Goal: Task Accomplishment & Management: Manage account settings

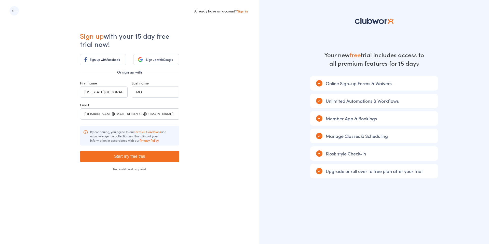
click at [14, 11] on icon "button" at bounding box center [14, 10] width 5 height 5
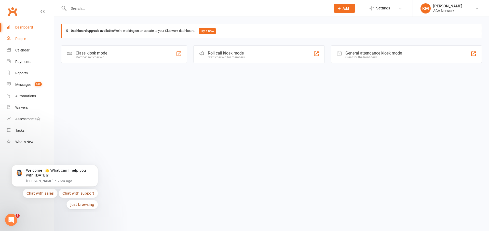
click at [22, 41] on div "People" at bounding box center [20, 39] width 11 height 4
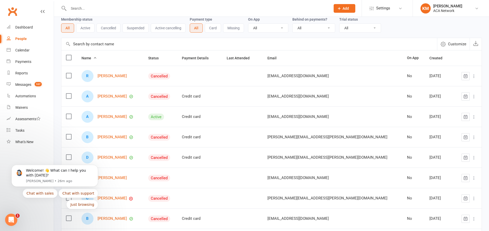
scroll to position [38, 0]
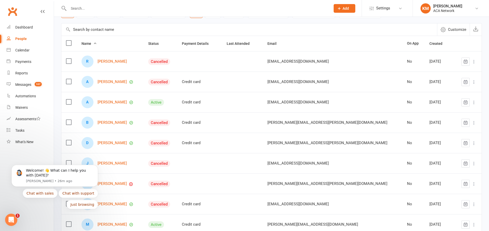
click at [34, 212] on html "Welcome! 👋 What can I help you with [DATE]? [PERSON_NAME] • 26m ago Chat with s…" at bounding box center [55, 186] width 102 height 52
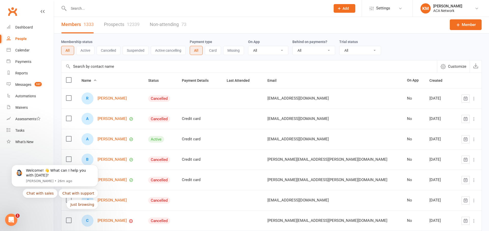
scroll to position [0, 0]
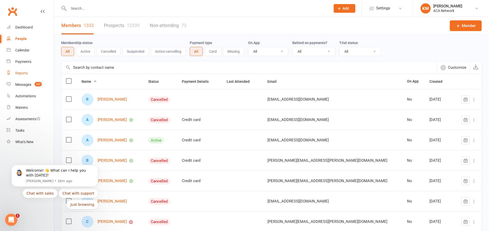
click at [17, 73] on div "Reports" at bounding box center [21, 73] width 12 height 4
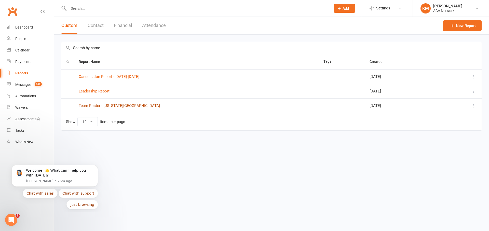
click at [104, 104] on link "Team Roster - [US_STATE][GEOGRAPHIC_DATA]" at bounding box center [119, 106] width 81 height 5
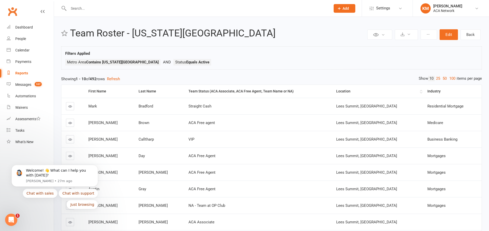
click at [354, 92] on div "Location" at bounding box center [378, 91] width 82 height 4
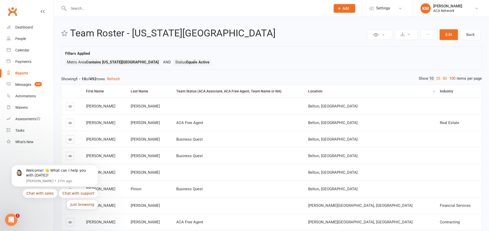
click at [453, 78] on link "100" at bounding box center [452, 78] width 9 height 5
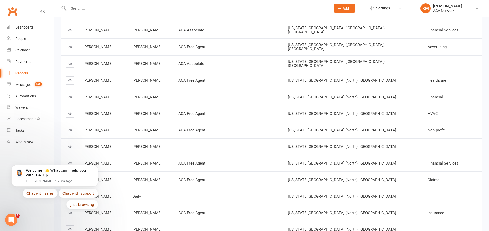
scroll to position [568, 0]
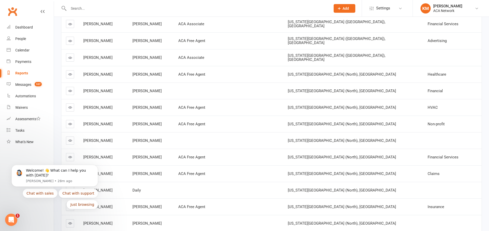
click at [73, 70] on link at bounding box center [70, 74] width 8 height 8
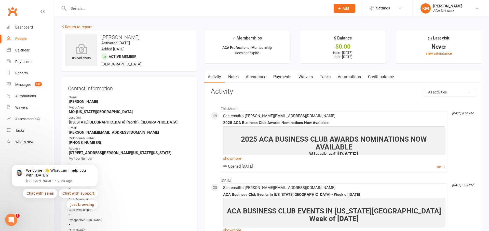
click at [346, 9] on span "Add" at bounding box center [346, 8] width 6 height 4
click at [334, 23] on link "Prospect" at bounding box center [339, 23] width 45 height 12
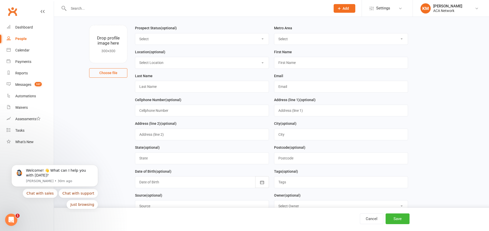
scroll to position [114, 0]
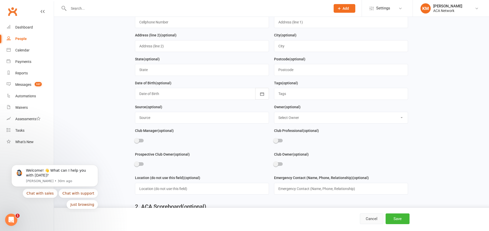
click at [372, 221] on button "Cancel" at bounding box center [371, 219] width 23 height 11
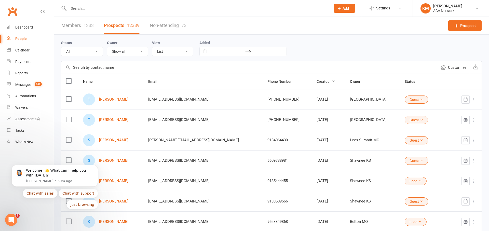
click at [74, 9] on input "text" at bounding box center [197, 8] width 260 height 7
type input "dl"
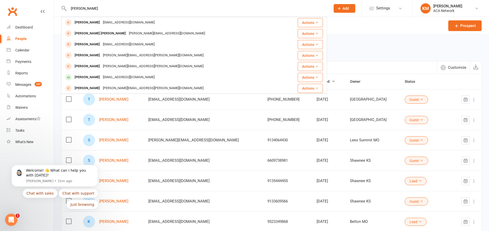
drag, startPoint x: 91, startPoint y: 9, endPoint x: 66, endPoint y: 9, distance: 24.5
click at [66, 9] on div "[PERSON_NAME] [PERSON_NAME] [EMAIL_ADDRESS][DOMAIN_NAME] Actions [PERSON_NAME] …" at bounding box center [194, 8] width 266 height 17
type input "a"
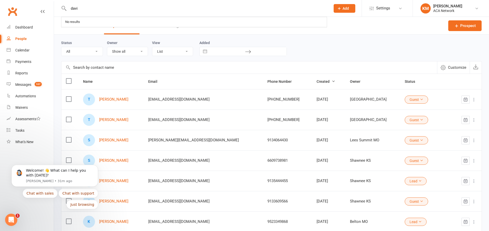
type input "[PERSON_NAME]"
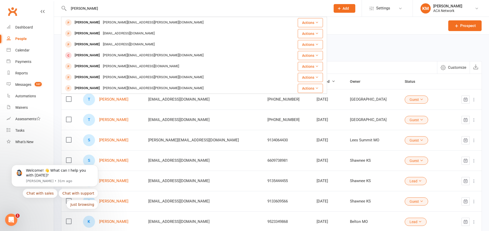
drag, startPoint x: 114, startPoint y: 8, endPoint x: 51, endPoint y: 8, distance: 62.5
click at [52, 1] on header "[PERSON_NAME] [PERSON_NAME] [PERSON_NAME][EMAIL_ADDRESS][PERSON_NAME][DOMAIN_NA…" at bounding box center [244, 1] width 489 height 0
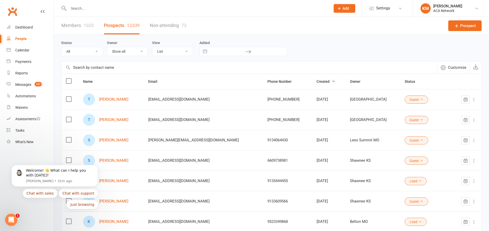
click at [350, 9] on button "Add" at bounding box center [345, 8] width 22 height 9
click at [335, 27] on link "Prospect" at bounding box center [339, 23] width 45 height 12
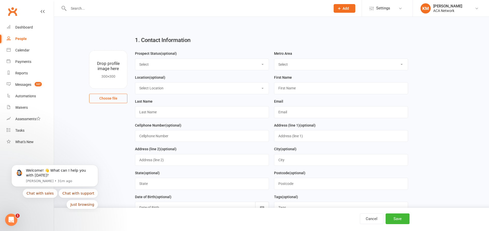
click at [152, 65] on select "Select Lead Guest Interview Not Interested" at bounding box center [202, 64] width 134 height 11
click at [214, 43] on h2 "1. Contact Information" at bounding box center [271, 40] width 273 height 6
click at [153, 88] on select "Select Location ACA Global Business Club ACA Rookie Club [GEOGRAPHIC_DATA], [GE…" at bounding box center [202, 88] width 134 height 11
click at [135, 83] on select "Select Location ACA Global Business Club ACA Rookie Club [GEOGRAPHIC_DATA], [GE…" at bounding box center [202, 88] width 134 height 11
click at [154, 84] on select "Select Location ACA Global Business Club ACA Rookie Club [GEOGRAPHIC_DATA], [GE…" at bounding box center [202, 88] width 134 height 11
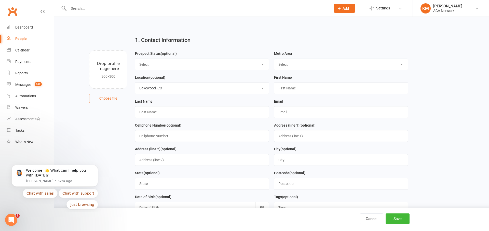
select select "10"
click at [135, 83] on select "Select Location ACA Global Business Club ACA Rookie Club [GEOGRAPHIC_DATA], [GE…" at bounding box center [202, 88] width 134 height 11
click at [158, 113] on input "text" at bounding box center [202, 112] width 134 height 12
type input "[PERSON_NAME]"
click at [286, 87] on input "text" at bounding box center [341, 88] width 134 height 12
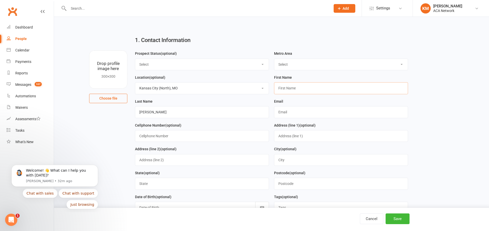
type input "d"
type input "[PERSON_NAME]"
click at [287, 114] on input "text" at bounding box center [341, 112] width 134 height 12
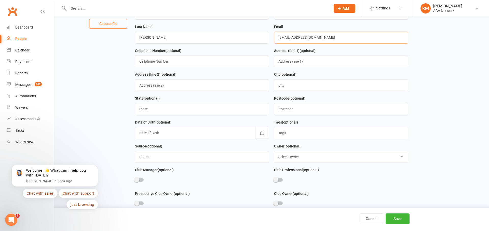
scroll to position [70, 0]
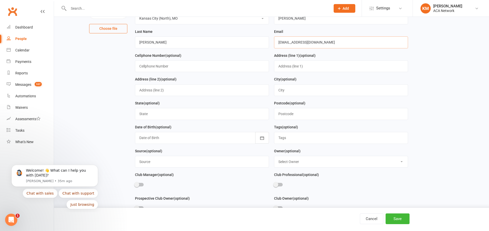
type input "[EMAIL_ADDRESS][DOMAIN_NAME]"
click at [291, 91] on input "text" at bounding box center [341, 90] width 134 height 12
type input "M"
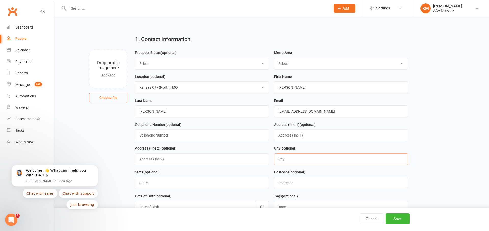
scroll to position [0, 0]
click at [303, 62] on select "Select ACA AL-[GEOGRAPHIC_DATA] [GEOGRAPHIC_DATA]-Mobile [GEOGRAPHIC_DATA]-Ft. …" at bounding box center [342, 64] width 134 height 11
select select "MO-[US_STATE][GEOGRAPHIC_DATA]"
click at [275, 59] on select "Select ACA AL-[GEOGRAPHIC_DATA] [GEOGRAPHIC_DATA]-Mobile [GEOGRAPHIC_DATA]-Ft. …" at bounding box center [342, 64] width 134 height 11
drag, startPoint x: 398, startPoint y: 219, endPoint x: 354, endPoint y: 212, distance: 44.2
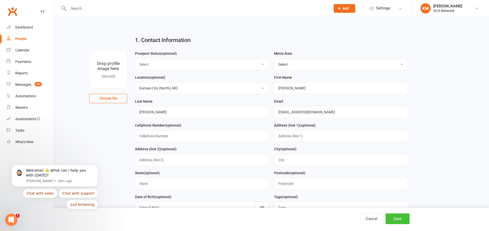
click at [398, 219] on button "Save" at bounding box center [398, 219] width 24 height 11
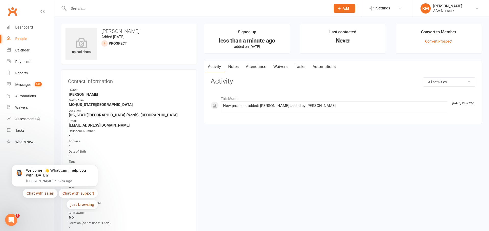
click at [464, 81] on select "All activities Bookings / Attendances Communications Notes Failed SMSes Grading…" at bounding box center [450, 82] width 52 height 9
click at [18, 107] on div "Waivers" at bounding box center [21, 108] width 12 height 4
click at [283, 67] on link "Waivers" at bounding box center [280, 67] width 21 height 12
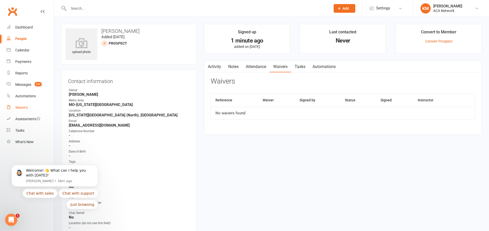
click at [24, 107] on div "Waivers" at bounding box center [21, 108] width 12 height 4
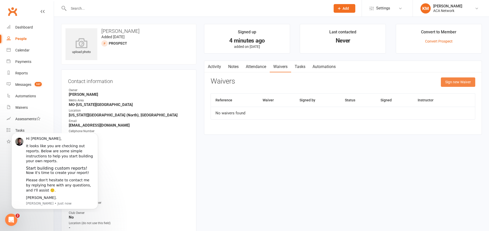
click at [456, 83] on button "Sign new Waiver" at bounding box center [458, 82] width 34 height 9
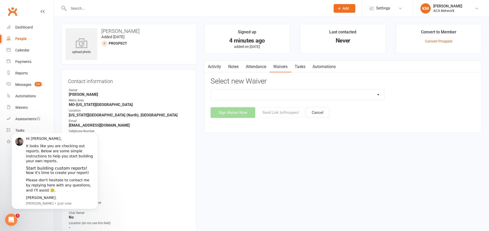
click at [372, 95] on select "ACA Business Club Membership Application ACA Membership Payment Update Form" at bounding box center [298, 95] width 174 height 10
select select "10818"
click at [211, 90] on select "ACA Business Club Membership Application ACA Membership Payment Update Form" at bounding box center [298, 95] width 174 height 10
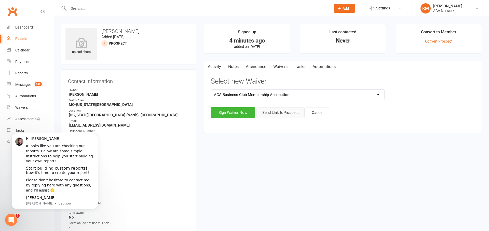
click at [279, 114] on button "Send Link to [GEOGRAPHIC_DATA]" at bounding box center [281, 112] width 48 height 11
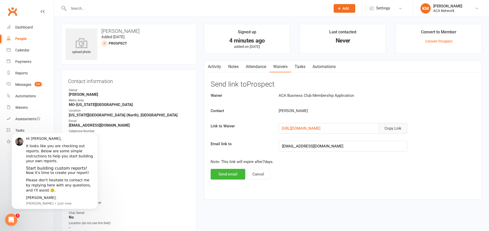
click at [398, 129] on button "Copy Link" at bounding box center [393, 128] width 29 height 11
click at [224, 176] on button "Send email" at bounding box center [228, 174] width 35 height 11
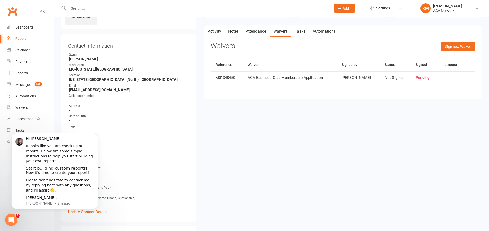
scroll to position [42, 0]
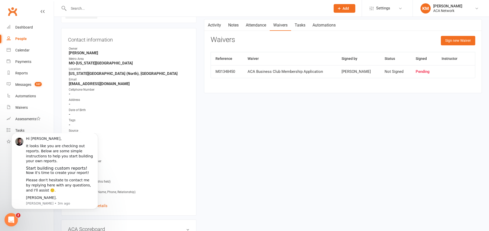
click at [14, 218] on icon "Open Intercom Messenger" at bounding box center [10, 219] width 8 height 8
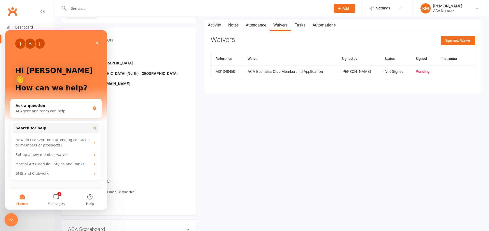
scroll to position [0, 0]
click at [99, 43] on icon "Close" at bounding box center [97, 43] width 4 height 4
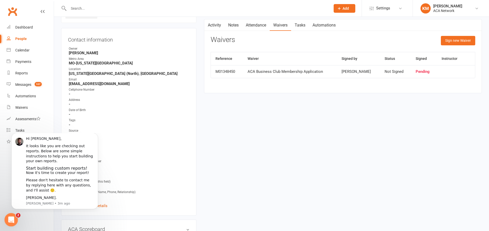
click at [12, 218] on icon "Open Intercom Messenger" at bounding box center [10, 219] width 8 height 8
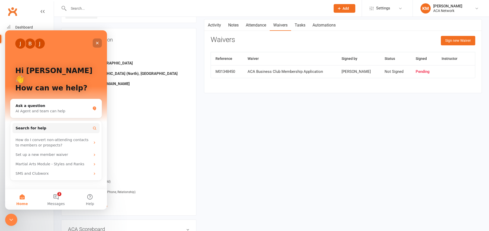
click at [99, 42] on icon "Close" at bounding box center [97, 43] width 4 height 4
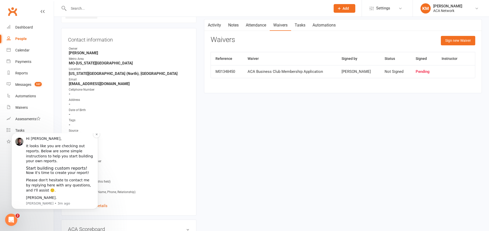
click at [106, 159] on html "Hi Kelly, It looks like you are checking out reports. Below are some simple ins…" at bounding box center [55, 172] width 102 height 79
click at [97, 136] on icon "Dismiss notification" at bounding box center [96, 134] width 3 height 3
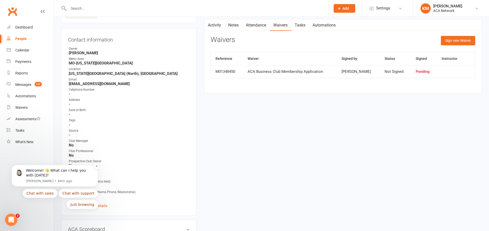
drag, startPoint x: 42, startPoint y: 177, endPoint x: 122, endPoint y: 327, distance: 170.8
click at [106, 170] on html "Welcome! 👋 What can I help you with today? Toby • 44m ago Chat with sales Chat …" at bounding box center [55, 186] width 102 height 52
click at [96, 167] on icon "Dismiss notification" at bounding box center [96, 166] width 3 height 3
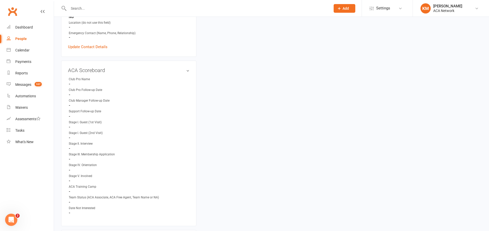
scroll to position [202, 0]
click at [179, 70] on link "edit" at bounding box center [180, 69] width 6 height 4
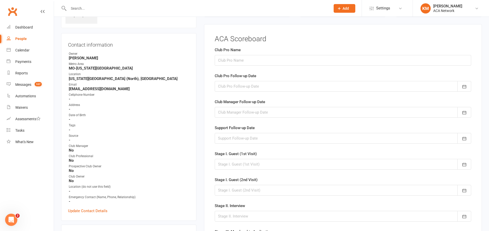
scroll to position [35, 0]
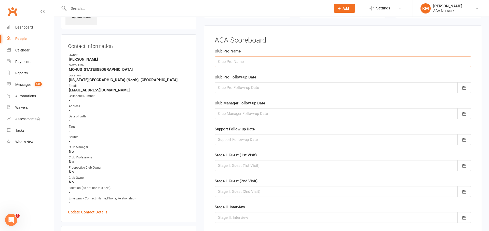
click at [231, 63] on input "text" at bounding box center [343, 61] width 257 height 11
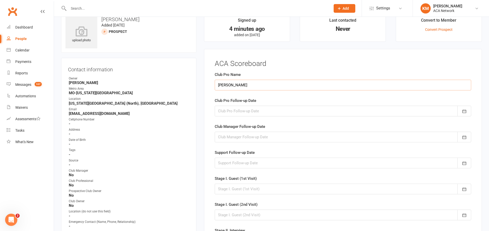
scroll to position [14, 0]
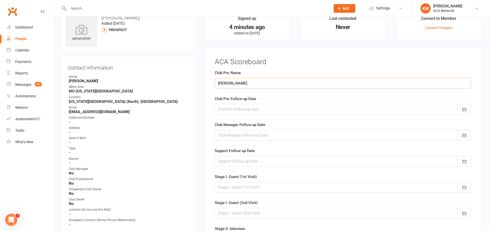
type input "Kelly Kinnett"
drag, startPoint x: 257, startPoint y: 109, endPoint x: 304, endPoint y: 114, distance: 47.7
click at [257, 109] on div at bounding box center [343, 109] width 257 height 11
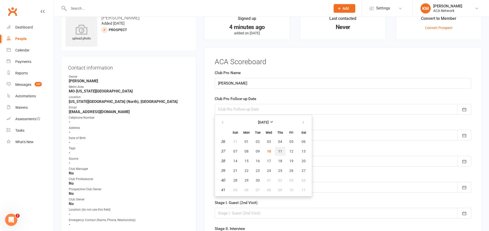
click at [281, 151] on span "11" at bounding box center [280, 151] width 4 height 4
type input "11 Sep 2025"
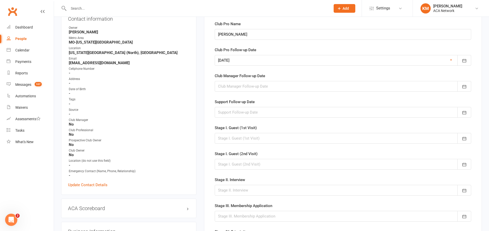
scroll to position [65, 0]
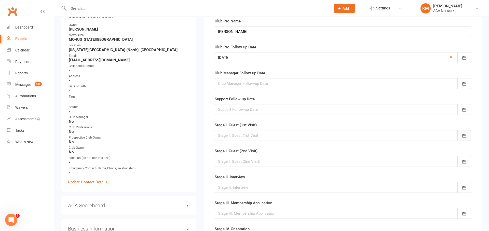
click at [464, 136] on icon "button" at bounding box center [464, 135] width 5 height 5
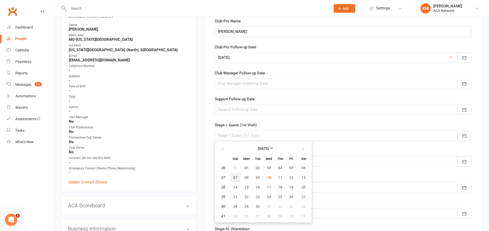
click at [237, 177] on span "07" at bounding box center [236, 178] width 4 height 4
type input "07 Sep 2025"
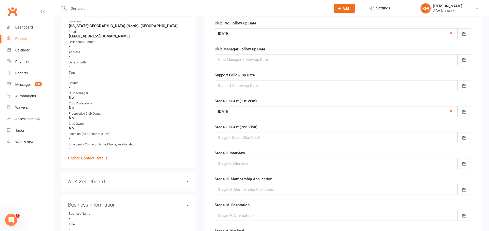
scroll to position [90, 0]
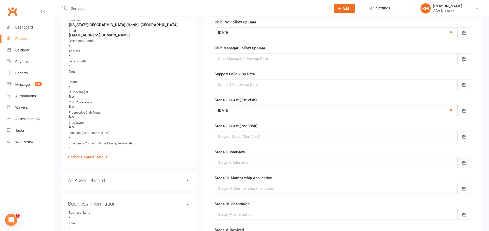
click at [465, 162] on icon "button" at bounding box center [464, 162] width 5 height 5
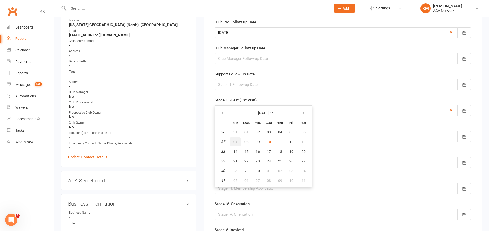
click at [237, 141] on span "07" at bounding box center [236, 142] width 4 height 4
type input "07 Sep 2025"
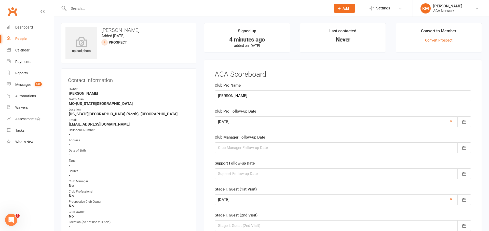
scroll to position [0, 0]
click at [21, 72] on div "Reports" at bounding box center [21, 73] width 12 height 4
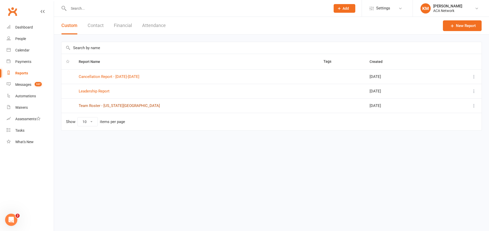
click at [98, 106] on link "Team Roster - [US_STATE][GEOGRAPHIC_DATA]" at bounding box center [119, 106] width 81 height 5
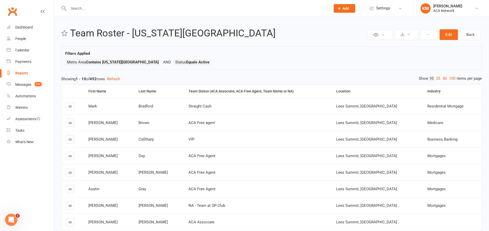
click at [363, 92] on div "Location" at bounding box center [378, 91] width 82 height 4
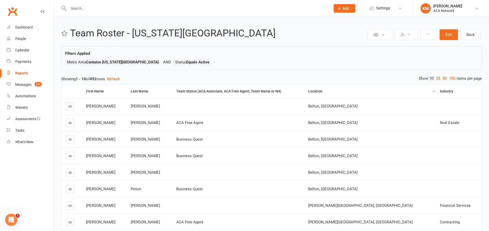
click at [452, 80] on link "100" at bounding box center [452, 78] width 9 height 5
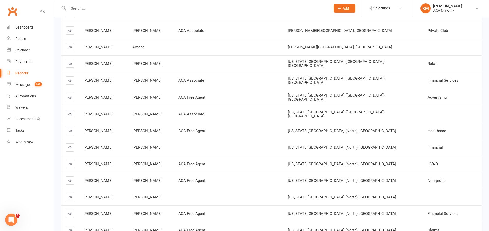
scroll to position [610, 0]
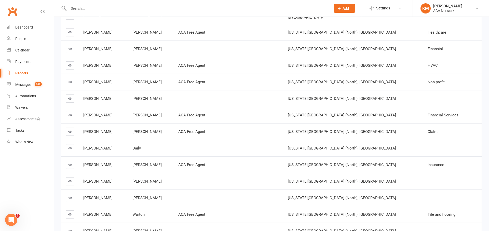
click at [71, 130] on icon at bounding box center [70, 132] width 4 height 4
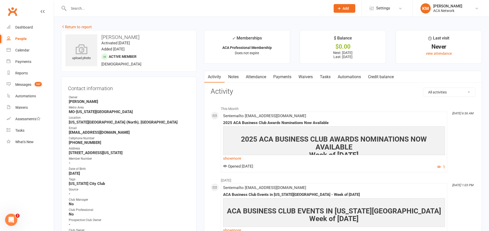
click at [288, 77] on link "Payments" at bounding box center [282, 77] width 25 height 12
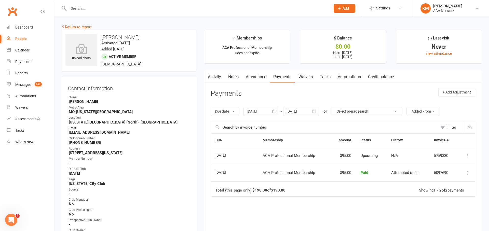
click at [87, 12] on div at bounding box center [194, 8] width 266 height 17
type input "kelly"
type input "Kelly McDowell kinnett"
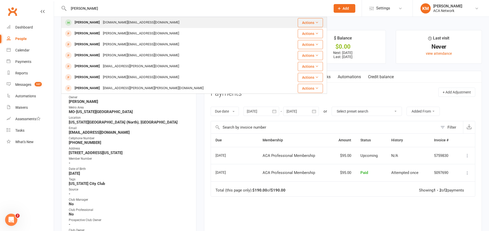
click at [90, 23] on div "[PERSON_NAME]" at bounding box center [87, 22] width 28 height 7
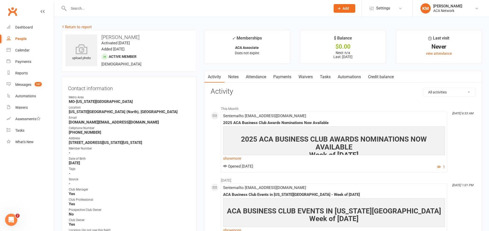
click at [283, 77] on link "Payments" at bounding box center [282, 77] width 25 height 12
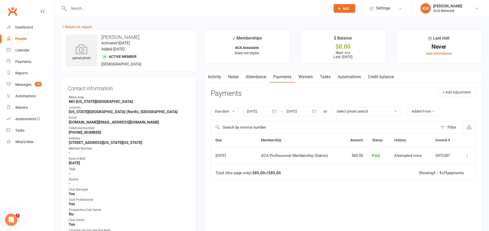
click at [89, 7] on input "text" at bounding box center [197, 8] width 260 height 7
type input "kelly"
type input "Kelly busch"
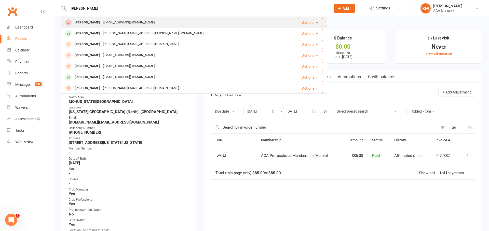
click at [101, 22] on div "kbusch@cjfig.com" at bounding box center [128, 22] width 55 height 7
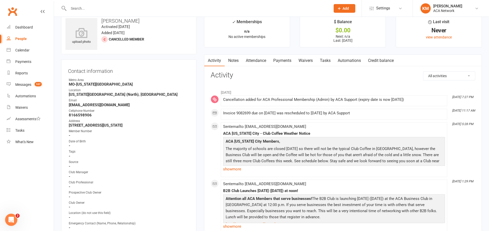
scroll to position [13, 0]
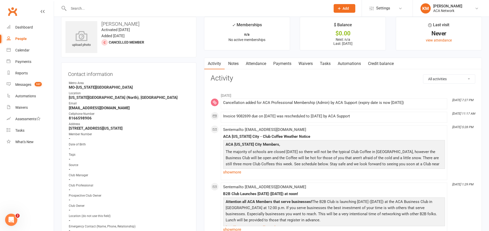
click at [233, 61] on link "Notes" at bounding box center [234, 64] width 18 height 12
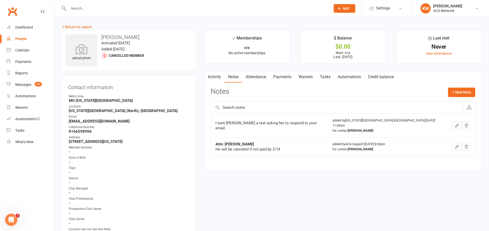
click at [283, 78] on link "Payments" at bounding box center [282, 77] width 25 height 12
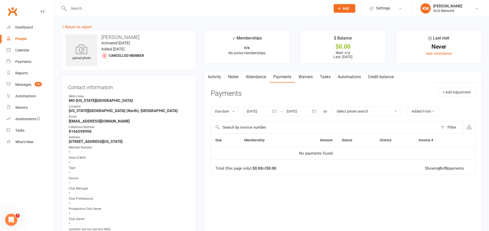
click at [276, 111] on icon "button" at bounding box center [275, 111] width 4 height 3
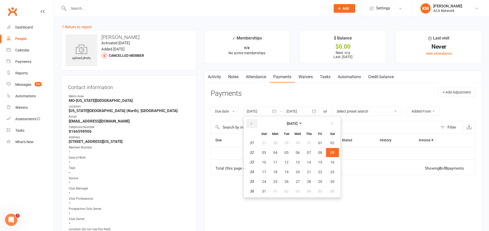
click at [253, 123] on icon "button" at bounding box center [252, 124] width 4 height 4
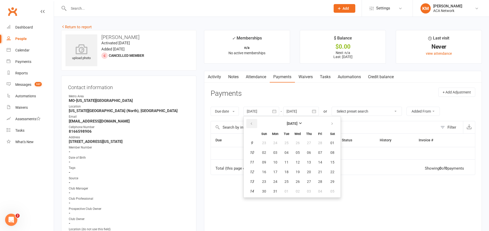
click at [253, 123] on icon "button" at bounding box center [252, 124] width 4 height 4
click at [298, 143] on span "01" at bounding box center [298, 143] width 4 height 4
type input "01 Jan 2025"
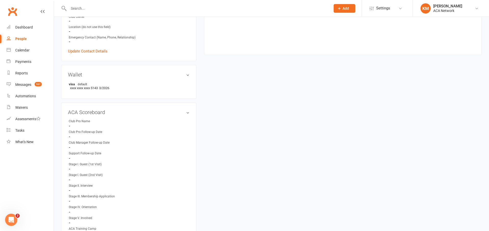
scroll to position [261, 0]
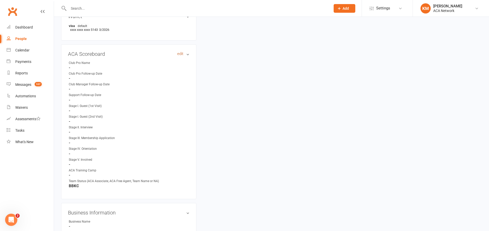
drag, startPoint x: 179, startPoint y: 53, endPoint x: 177, endPoint y: 55, distance: 2.6
click at [179, 53] on link "edit" at bounding box center [180, 54] width 6 height 4
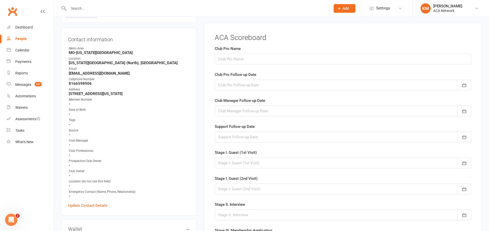
scroll to position [45, 0]
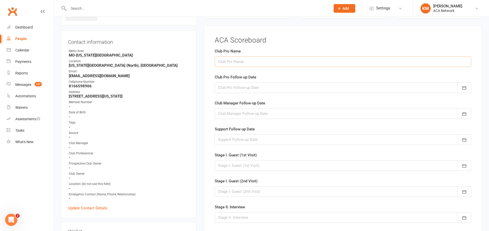
click at [229, 64] on input "text" at bounding box center [343, 61] width 257 height 11
type input "Kelly Kinnett"
click at [468, 86] on button "button" at bounding box center [465, 87] width 14 height 11
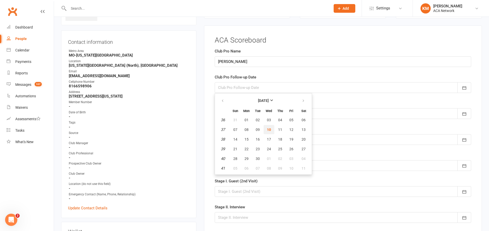
click at [269, 129] on span "10" at bounding box center [269, 130] width 4 height 4
type input "10 Sep 2025"
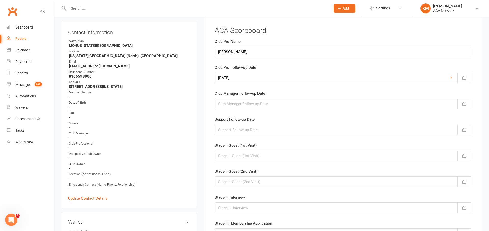
scroll to position [56, 0]
click at [255, 130] on div at bounding box center [343, 129] width 257 height 11
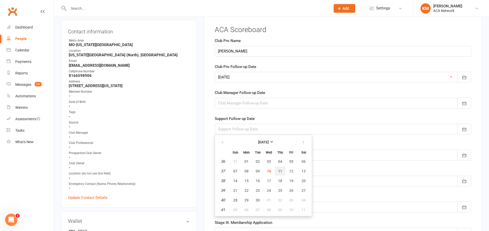
click at [281, 172] on span "11" at bounding box center [280, 171] width 4 height 4
type input "11 Sep 2025"
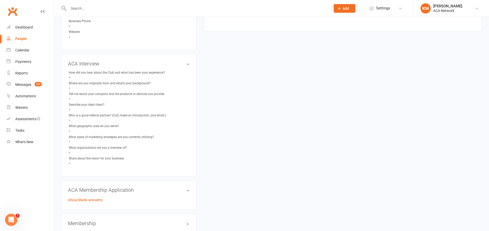
scroll to position [347, 0]
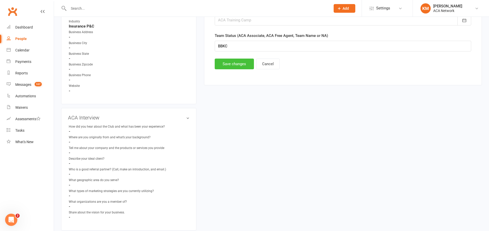
click at [238, 65] on button "Save changes" at bounding box center [234, 64] width 39 height 11
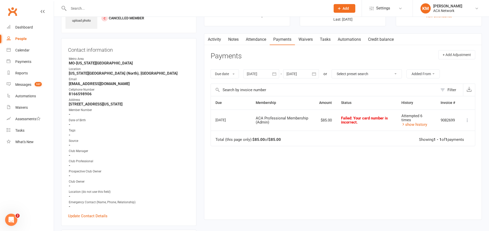
scroll to position [0, 0]
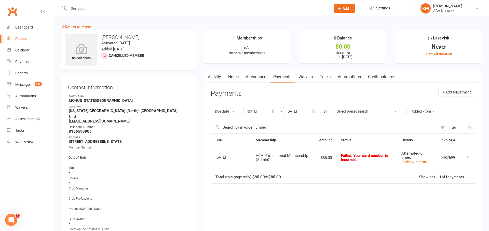
click at [236, 77] on link "Notes" at bounding box center [234, 77] width 18 height 12
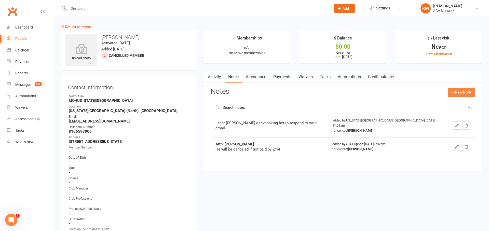
click at [466, 95] on button "+ New Note" at bounding box center [461, 92] width 27 height 9
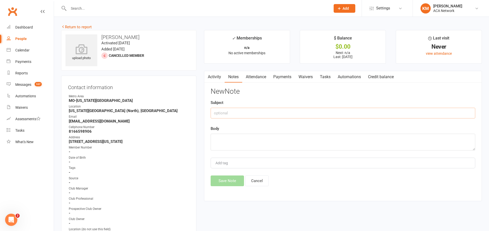
click at [225, 114] on input "text" at bounding box center [343, 113] width 265 height 11
type input "K"
type input "Please reinstate Kelly"
click at [217, 139] on textarea at bounding box center [343, 142] width 265 height 17
type textarea "$95 per month"
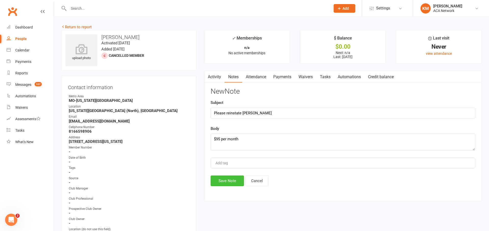
click at [221, 183] on button "Save Note" at bounding box center [227, 181] width 33 height 11
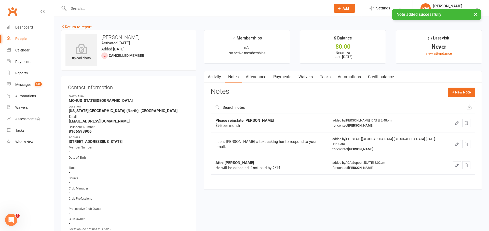
click at [286, 76] on link "Payments" at bounding box center [282, 77] width 25 height 12
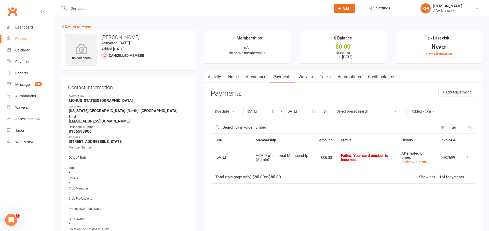
click at [232, 77] on link "Notes" at bounding box center [234, 77] width 18 height 12
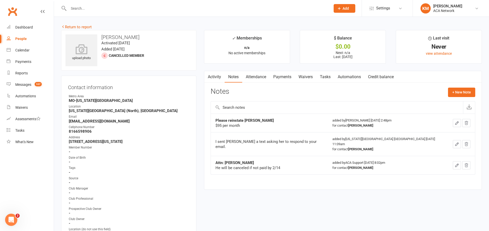
click at [458, 124] on icon "button" at bounding box center [457, 123] width 5 height 5
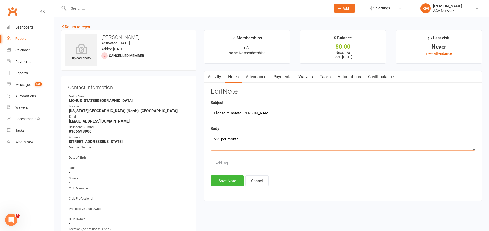
click at [218, 140] on textarea "$95 per month" at bounding box center [343, 142] width 265 height 17
type textarea "$85 per month"
click at [227, 182] on button "Save Note" at bounding box center [227, 181] width 33 height 11
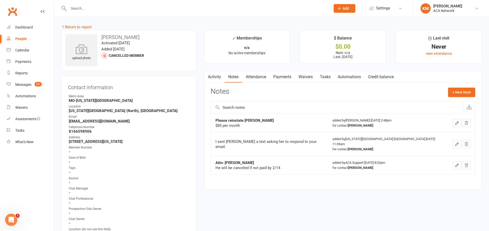
click at [308, 76] on link "Waivers" at bounding box center [305, 77] width 21 height 12
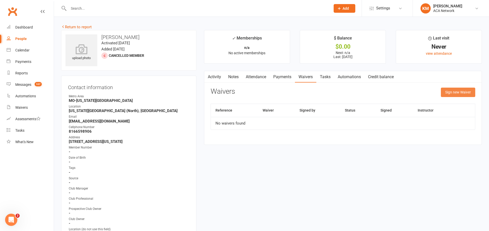
click at [459, 90] on button "Sign new Waiver" at bounding box center [458, 92] width 34 height 9
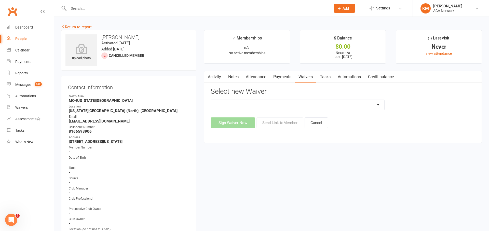
click at [363, 106] on select "ACA Business Club Membership Application ACA Membership Payment Update Form" at bounding box center [298, 105] width 174 height 10
select select "10856"
click at [211, 100] on select "ACA Business Club Membership Application ACA Membership Payment Update Form" at bounding box center [298, 105] width 174 height 10
click at [281, 123] on button "Send Link to Member" at bounding box center [280, 123] width 47 height 11
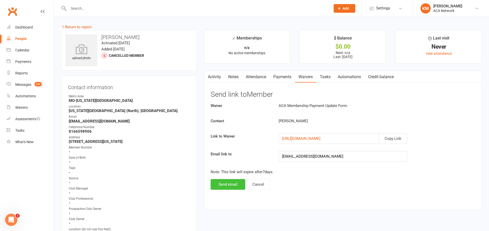
click at [233, 185] on button "Send email" at bounding box center [228, 184] width 35 height 11
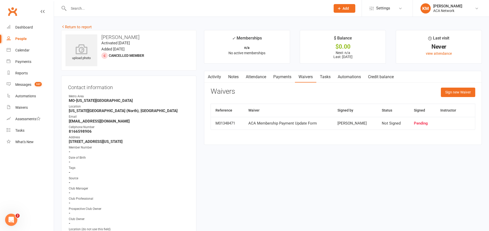
click at [91, 9] on input "text" at bounding box center [197, 8] width 260 height 7
type input "jay"
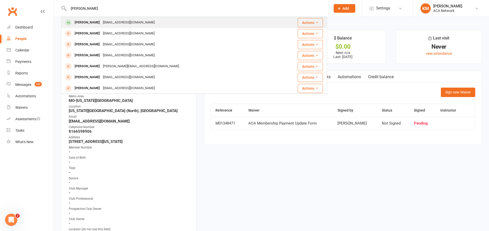
type input "Jay stoetzer"
click at [111, 24] on div "jstoetzer@cekinsurance.com" at bounding box center [128, 22] width 55 height 7
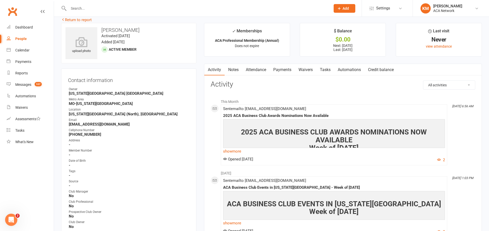
scroll to position [52, 0]
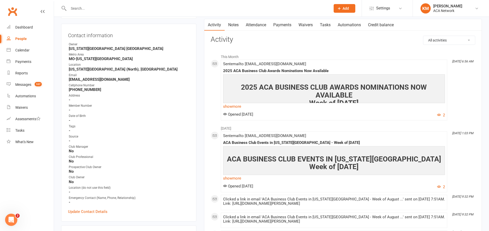
click at [288, 25] on link "Payments" at bounding box center [282, 25] width 25 height 12
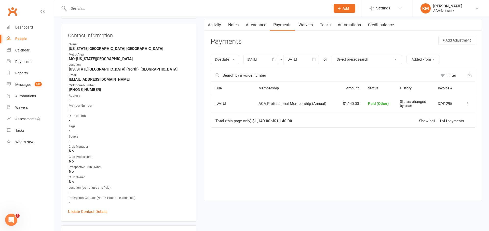
click at [83, 8] on input "text" at bounding box center [197, 8] width 260 height 7
type input "jerrod"
type input "Jerrod jones"
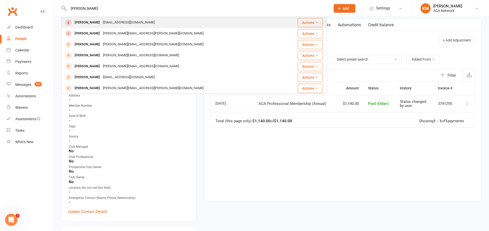
click at [89, 23] on div "Jerrod Jones" at bounding box center [87, 22] width 28 height 7
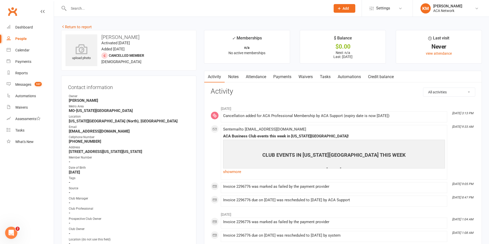
click at [88, 8] on input "text" at bounding box center [197, 8] width 260 height 7
type input "kelly"
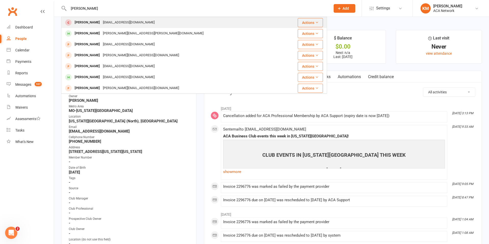
type input "Kelly busch"
click at [79, 22] on div "Kelly Busch" at bounding box center [87, 22] width 28 height 7
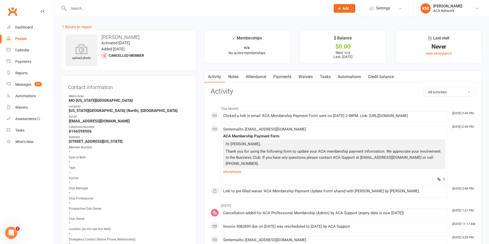
click at [283, 78] on link "Payments" at bounding box center [282, 77] width 25 height 12
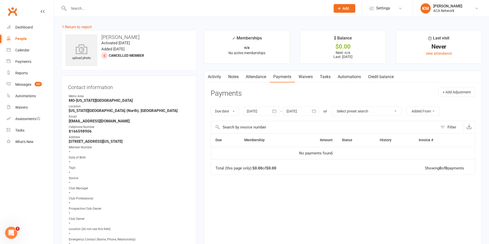
click at [308, 75] on link "Waivers" at bounding box center [305, 77] width 21 height 12
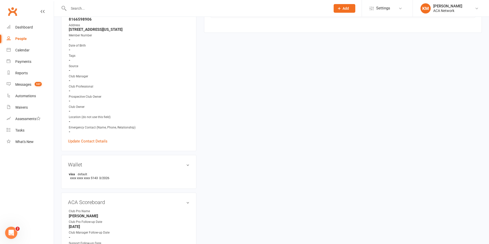
scroll to position [119, 0]
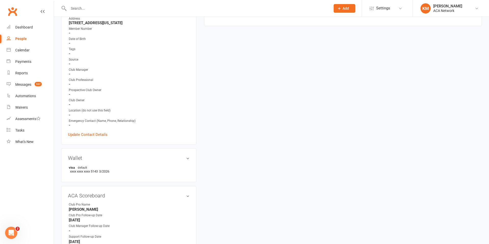
click at [188, 159] on h3 "Wallet" at bounding box center [129, 159] width 122 height 6
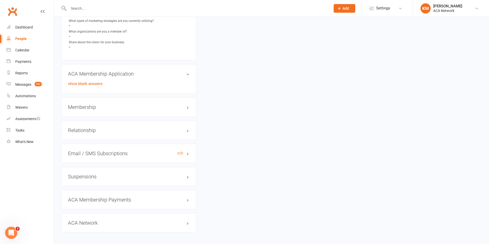
scroll to position [663, 0]
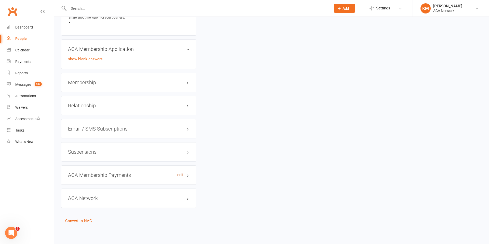
click at [180, 175] on link "edit" at bounding box center [180, 175] width 6 height 4
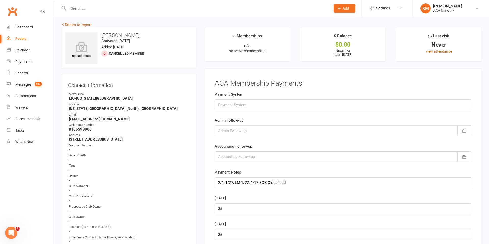
scroll to position [0, 0]
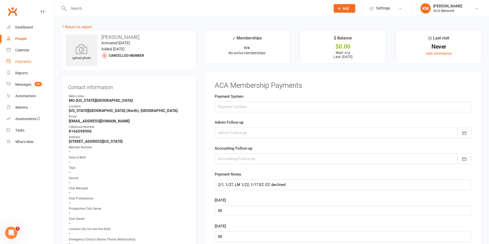
click at [21, 61] on div "Payments" at bounding box center [23, 62] width 16 height 4
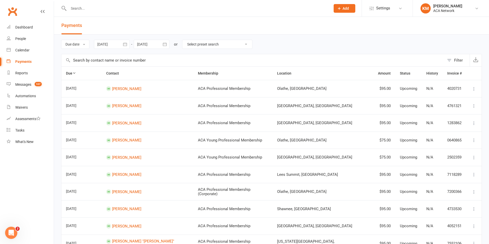
click at [86, 9] on input "text" at bounding box center [197, 8] width 260 height 7
type input "kelly"
type input "Kelly busch"
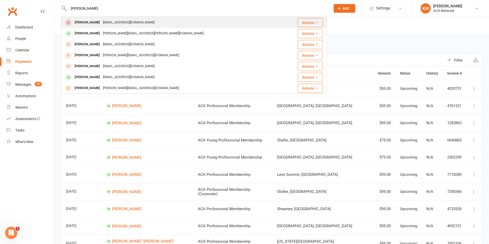
click at [313, 22] on button "Actions" at bounding box center [310, 22] width 25 height 9
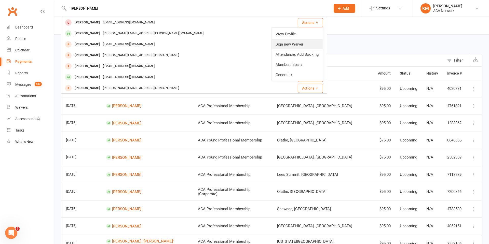
click at [291, 45] on link "Sign new Waiver" at bounding box center [297, 44] width 51 height 10
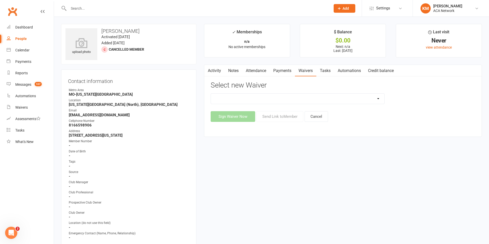
click at [379, 98] on select "ACA Business Club Membership Application ACA Membership Payment Update Form" at bounding box center [298, 99] width 174 height 10
